Goal: Obtain resource: Download file/media

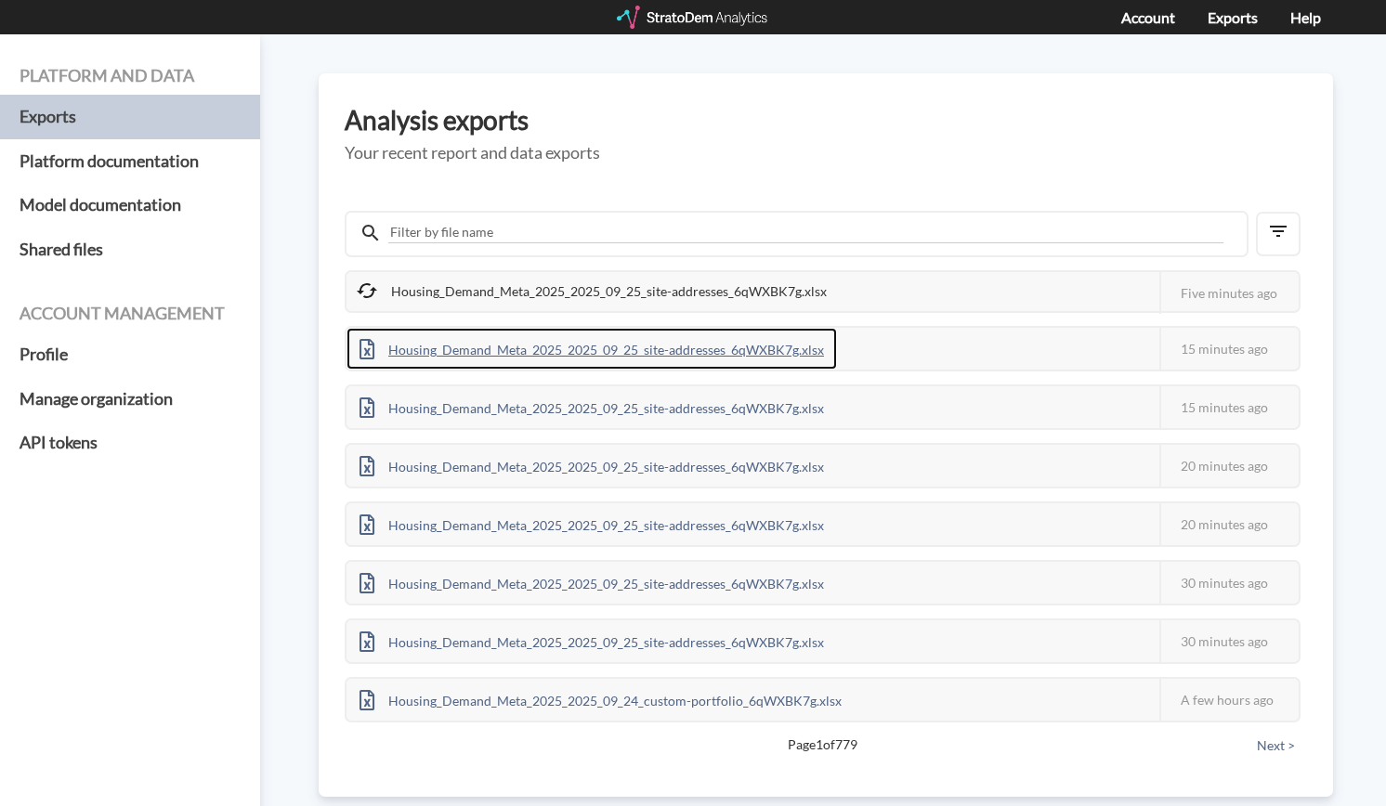
click at [744, 344] on div "Housing_Demand_Meta_2025_2025_09_25_site-addresses_6qWXBK7g.xlsx" at bounding box center [591, 349] width 490 height 42
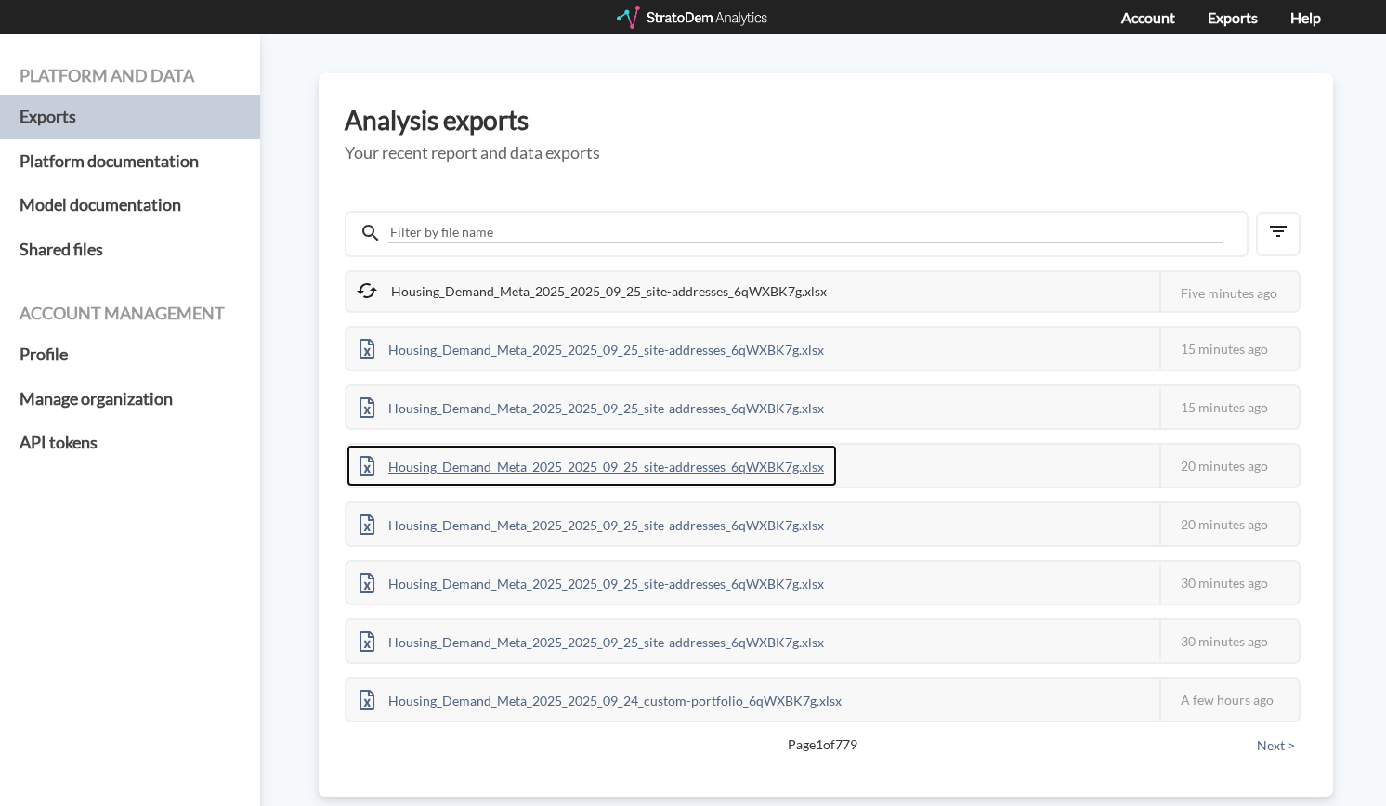
click at [552, 463] on div "Housing_Demand_Meta_2025_2025_09_25_site-addresses_6qWXBK7g.xlsx" at bounding box center [591, 466] width 490 height 42
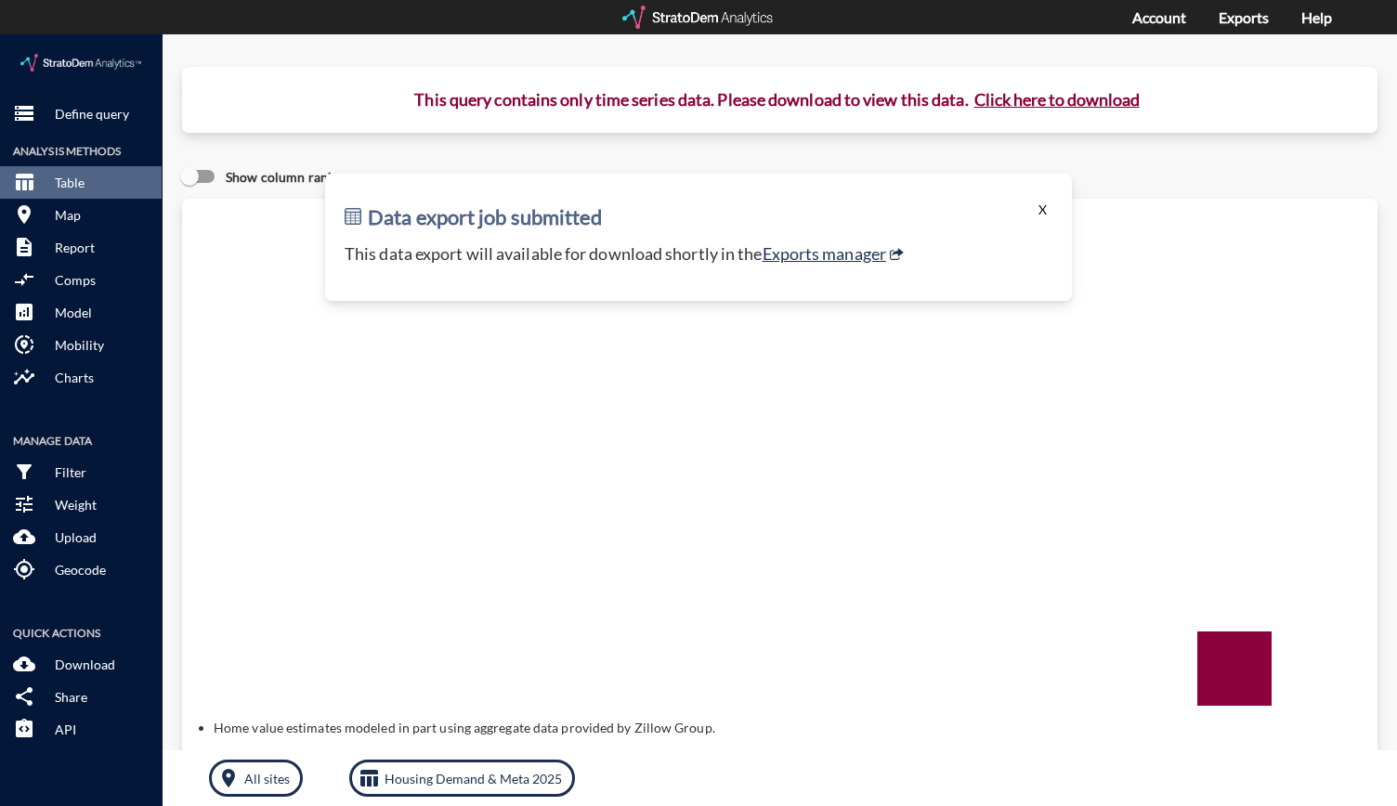
click button "X"
click p "Define query"
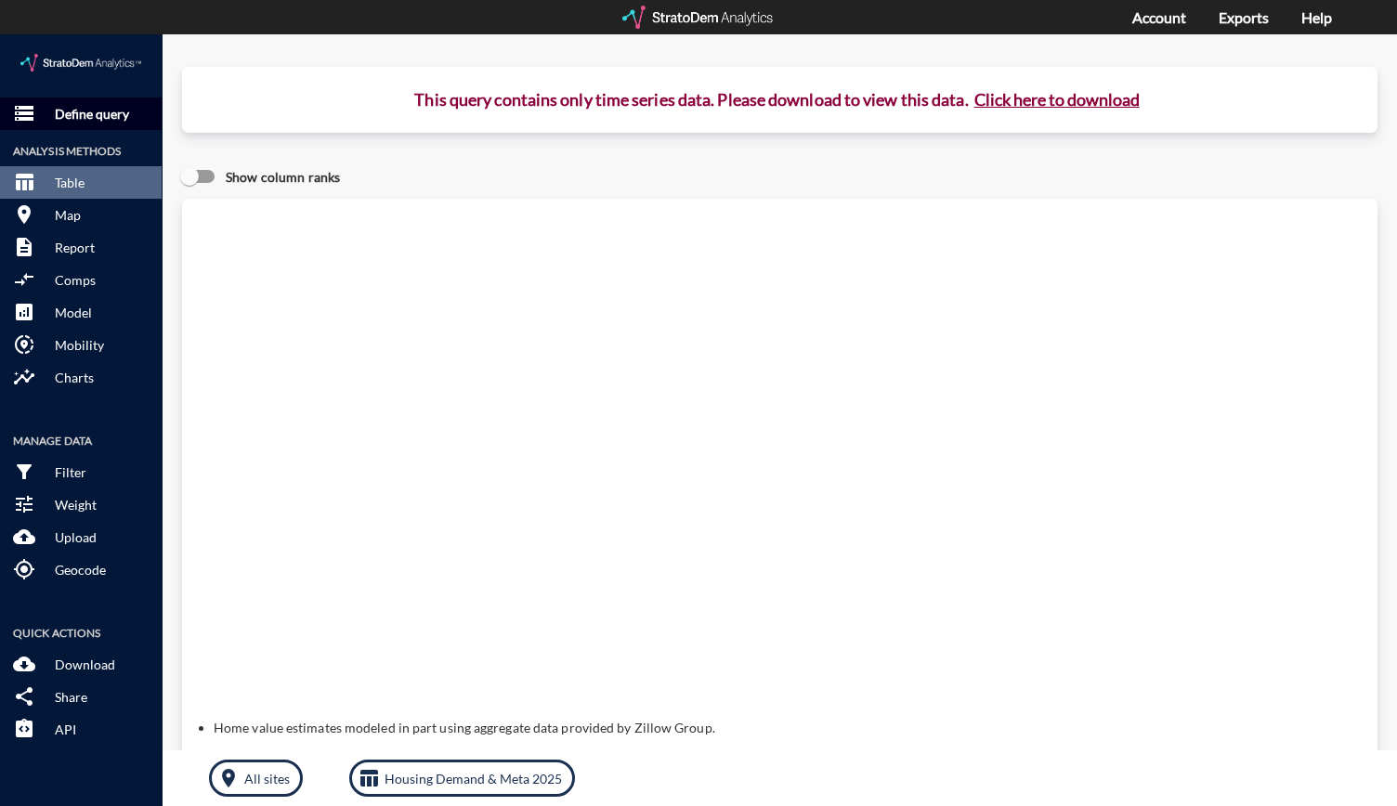
click p "Define query"
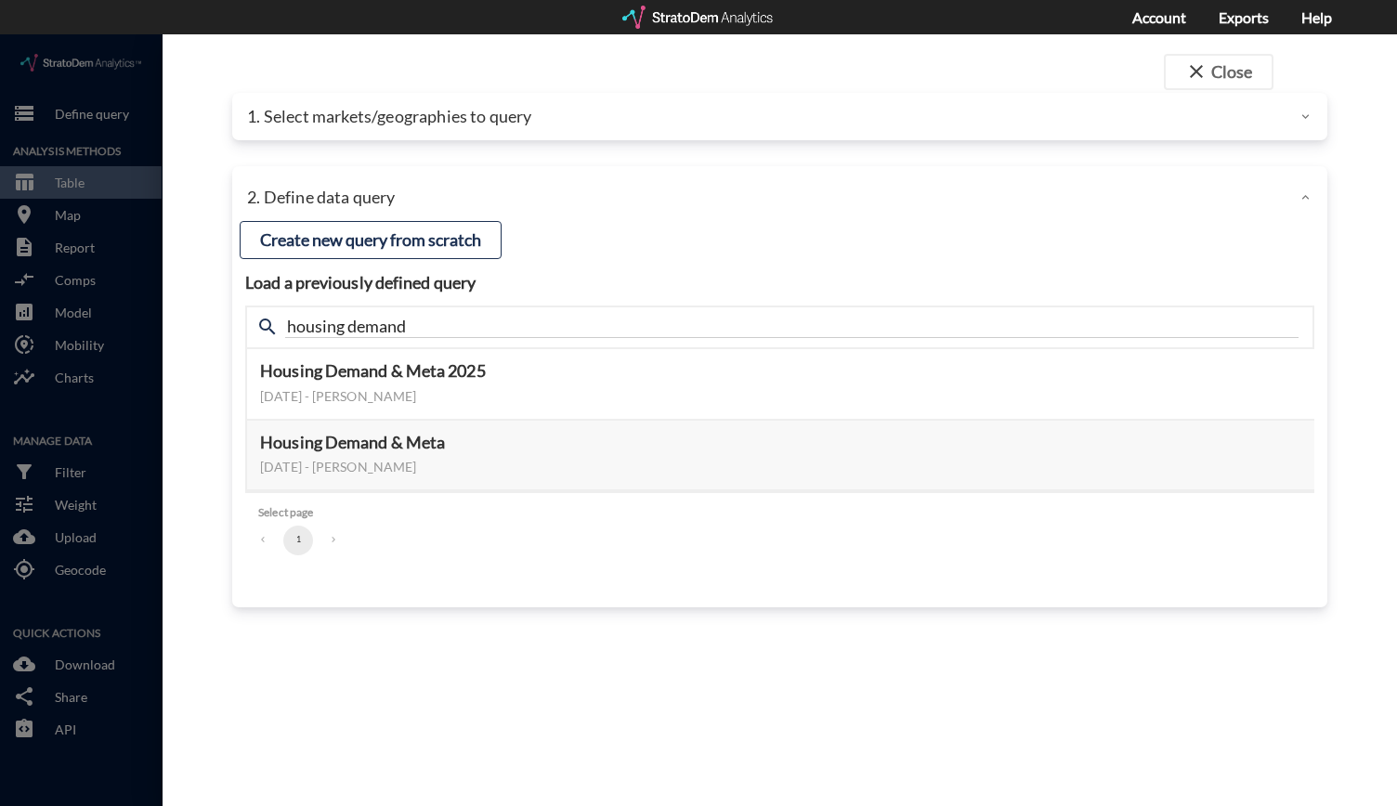
click div "1. Select markets/geographies to query"
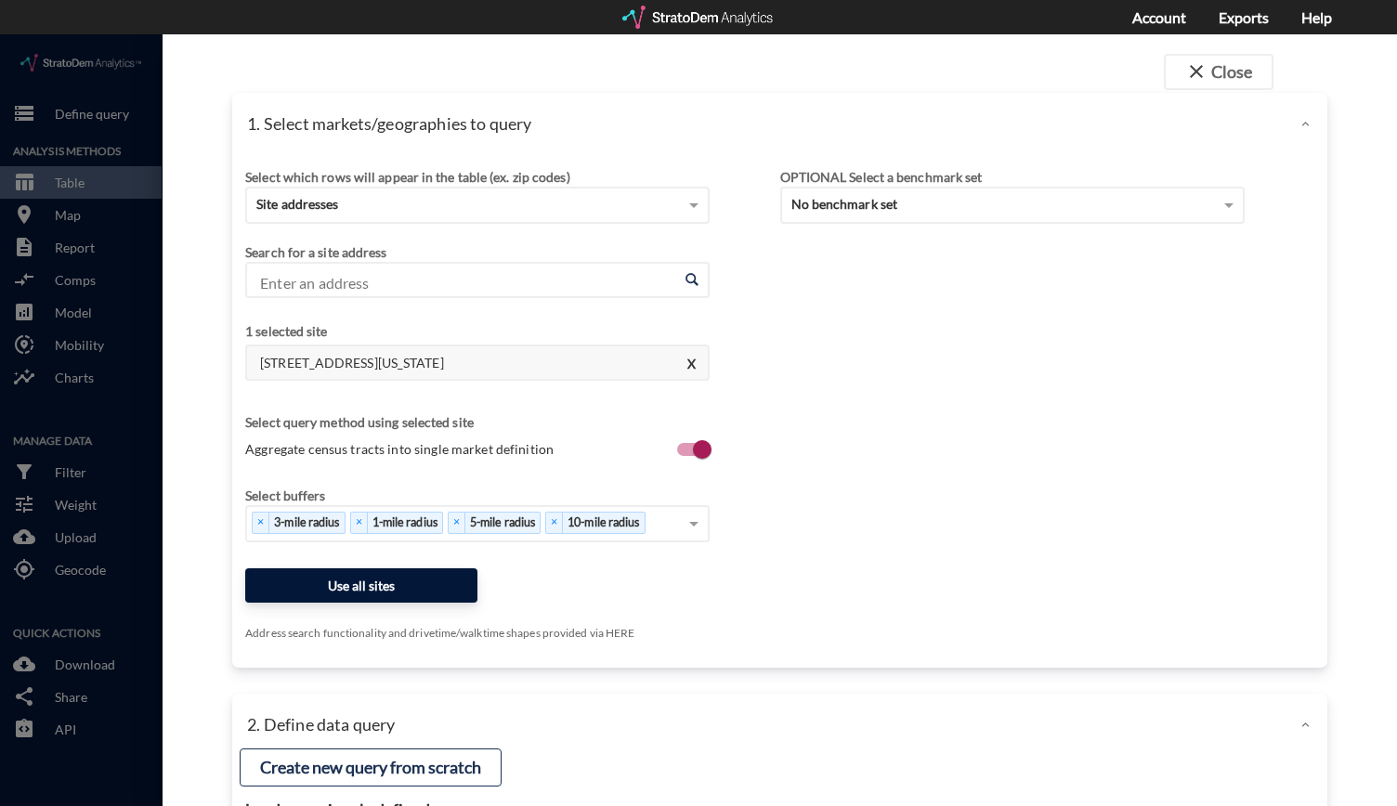
click button "Use all sites"
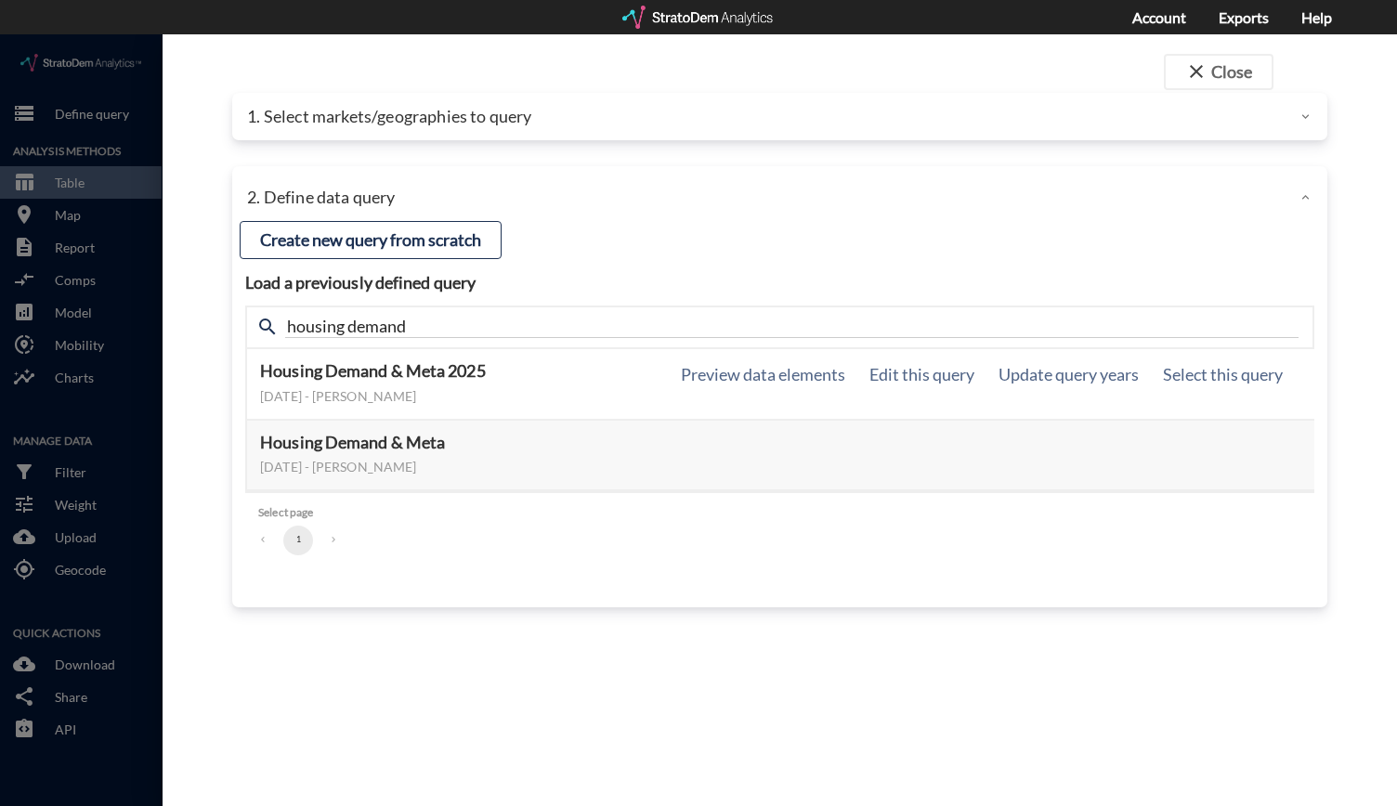
click button "Select this query"
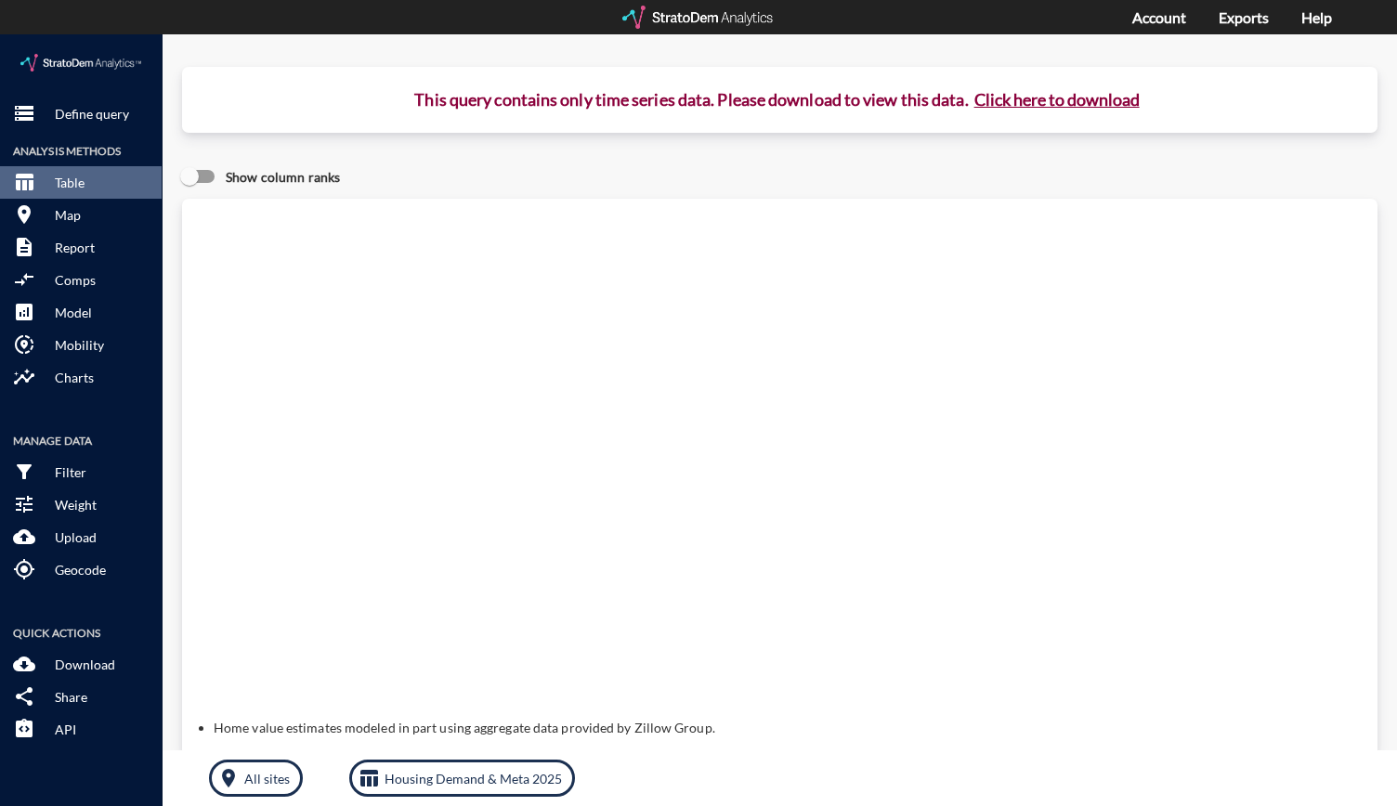
click button "Click here to download"
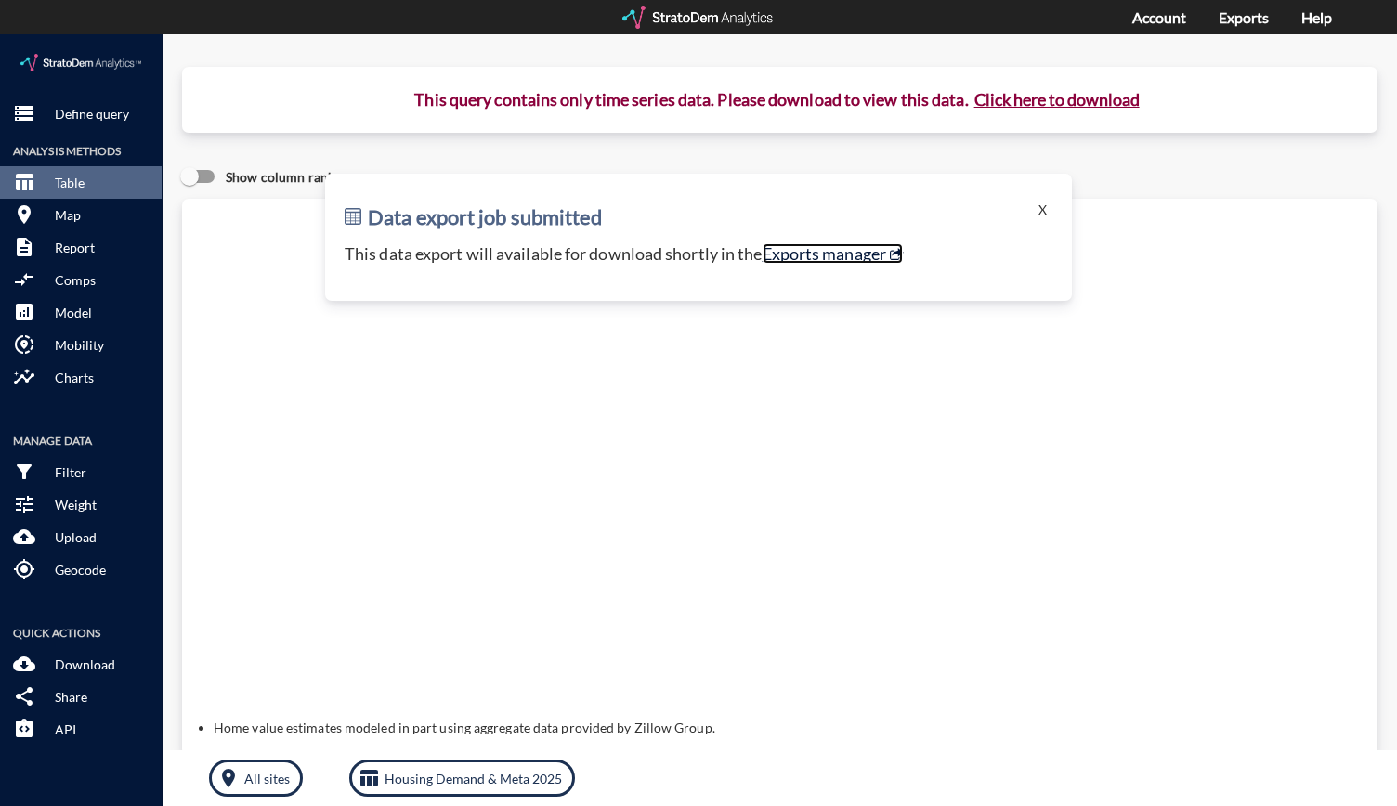
click link "Exports manager"
